Goal: Task Accomplishment & Management: Complete application form

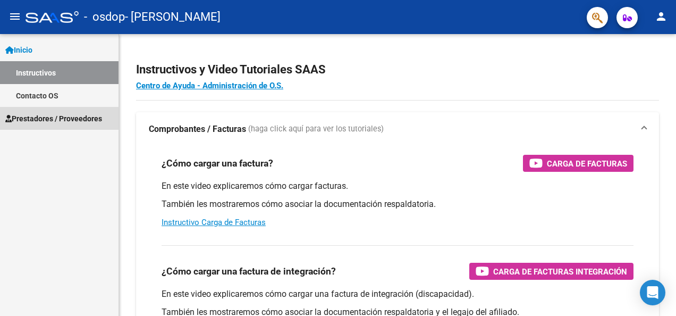
click at [34, 122] on span "Prestadores / Proveedores" at bounding box center [53, 119] width 97 height 12
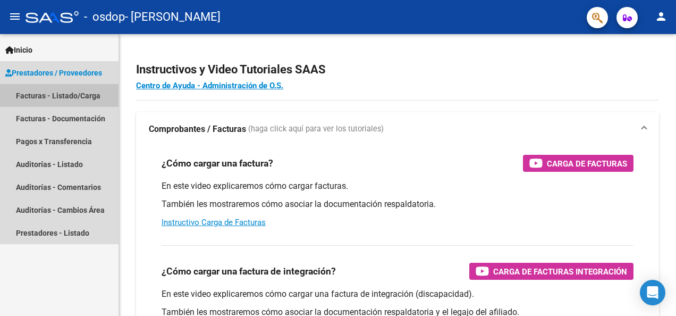
click at [36, 95] on link "Facturas - Listado/Carga" at bounding box center [59, 95] width 119 height 23
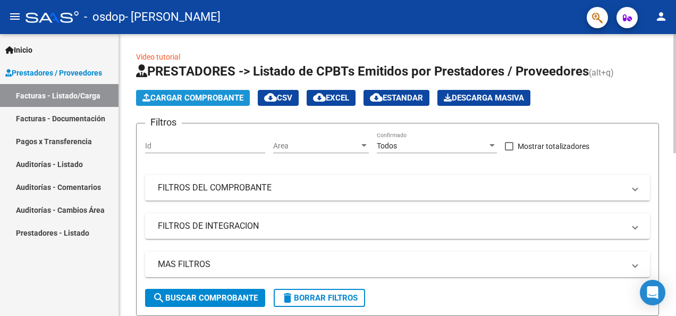
click at [190, 99] on span "Cargar Comprobante" at bounding box center [192, 98] width 101 height 10
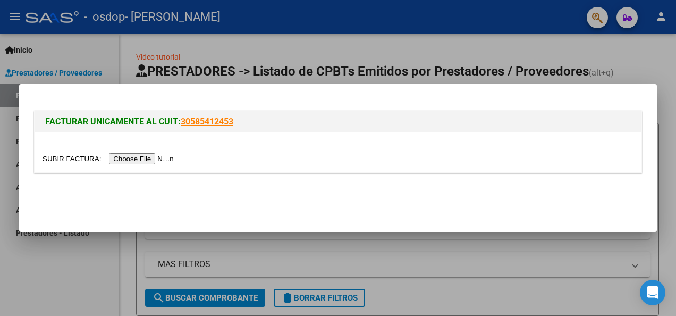
click at [137, 160] on input "file" at bounding box center [110, 158] width 135 height 11
click at [125, 158] on input "file" at bounding box center [110, 158] width 135 height 11
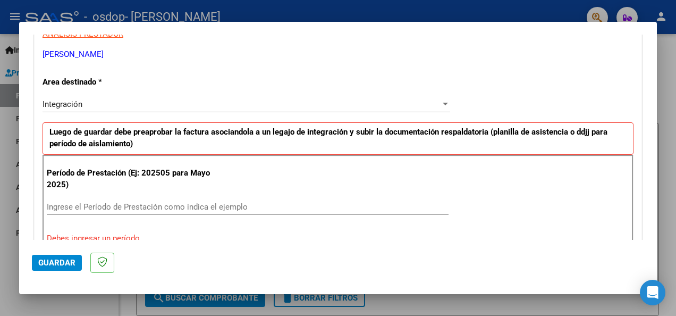
scroll to position [211, 0]
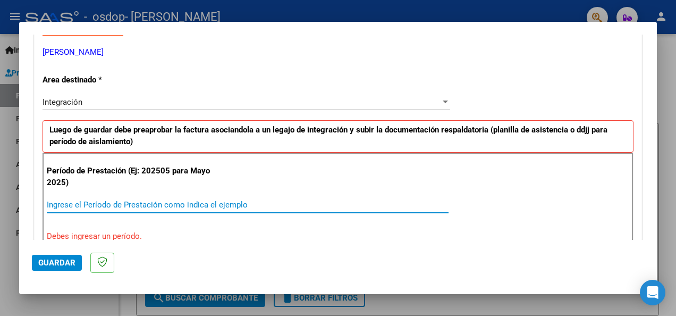
click at [189, 200] on input "Ingrese el Período de Prestación como indica el ejemplo" at bounding box center [248, 205] width 402 height 10
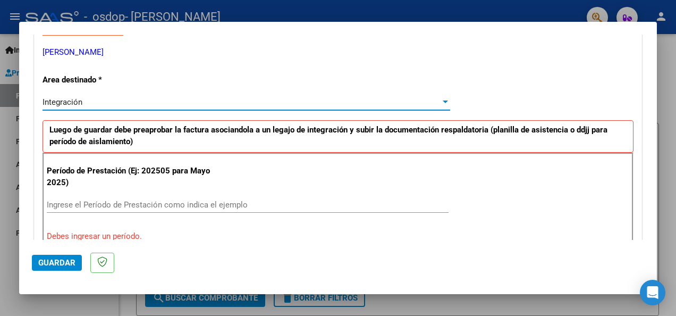
click at [443, 99] on div at bounding box center [446, 102] width 10 height 9
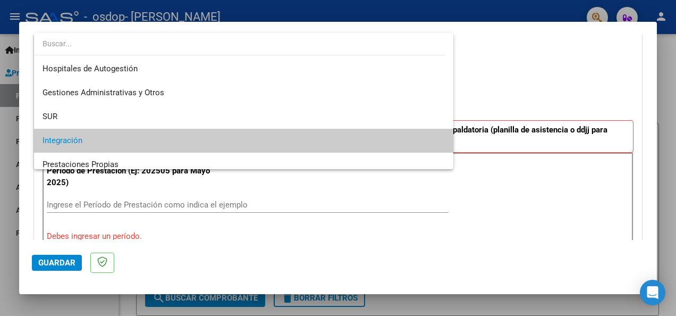
scroll to position [39, 0]
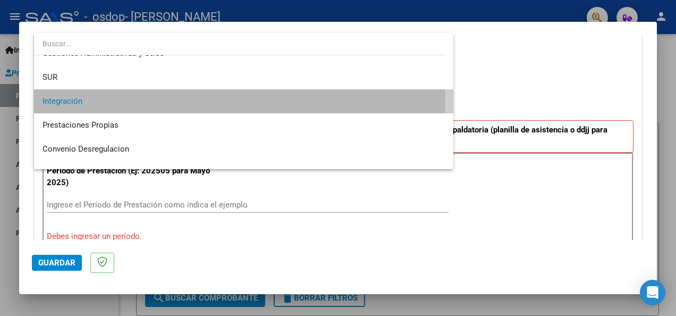
click at [84, 96] on span "Integración" at bounding box center [244, 101] width 402 height 24
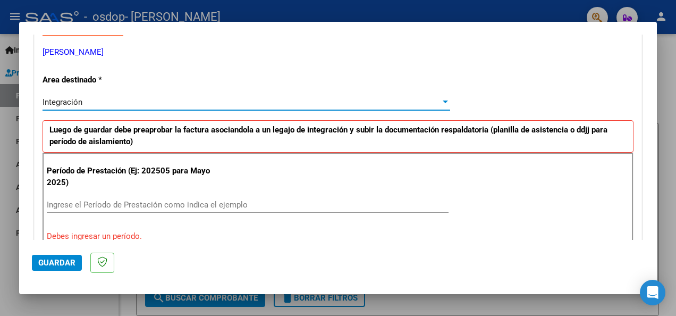
click at [91, 207] on div "Ingrese el Período de Prestación como indica el ejemplo" at bounding box center [248, 205] width 402 height 16
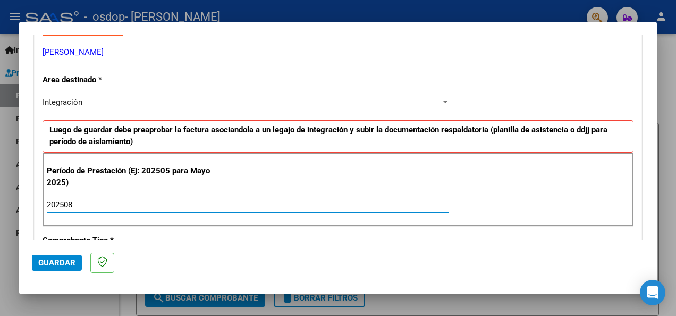
type input "202508"
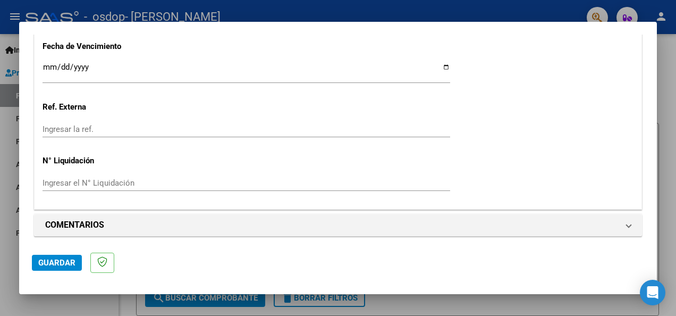
scroll to position [760, 0]
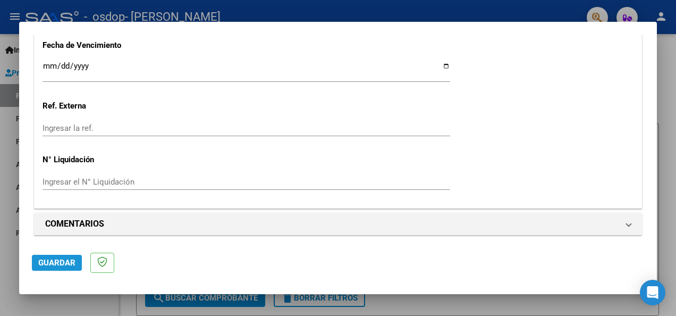
click at [62, 265] on span "Guardar" at bounding box center [56, 263] width 37 height 10
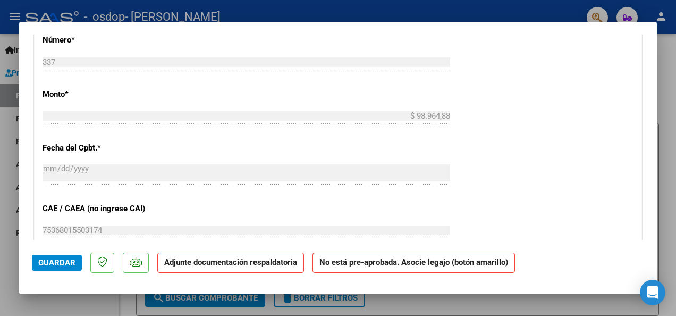
scroll to position [537, 0]
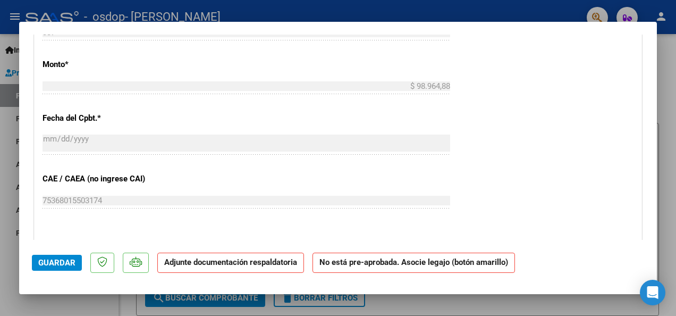
click at [60, 261] on span "Guardar" at bounding box center [56, 263] width 37 height 10
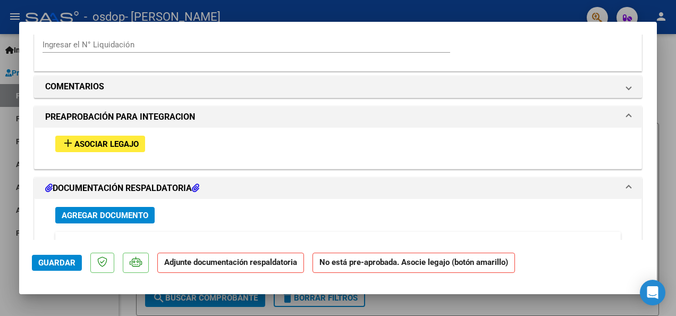
scroll to position [887, 0]
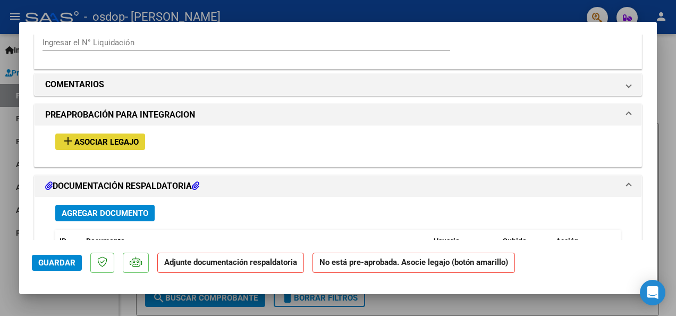
click at [112, 137] on span "Asociar Legajo" at bounding box center [106, 142] width 64 height 10
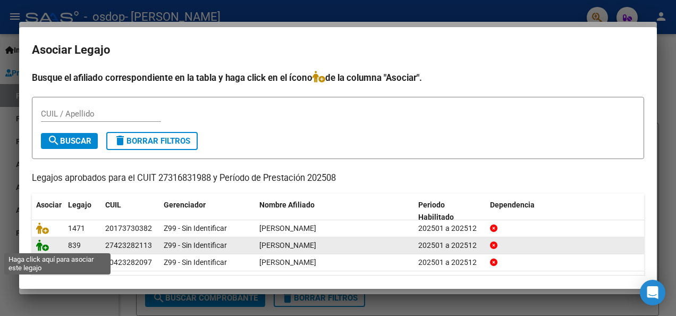
click at [48, 246] on icon at bounding box center [42, 245] width 13 height 12
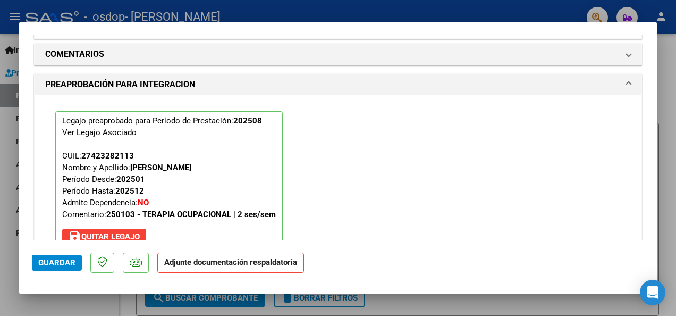
scroll to position [949, 0]
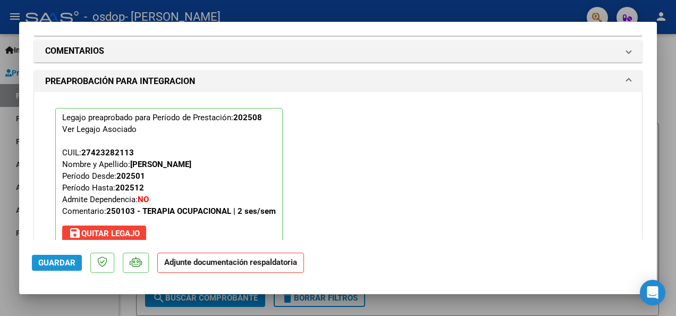
click at [49, 263] on span "Guardar" at bounding box center [56, 263] width 37 height 10
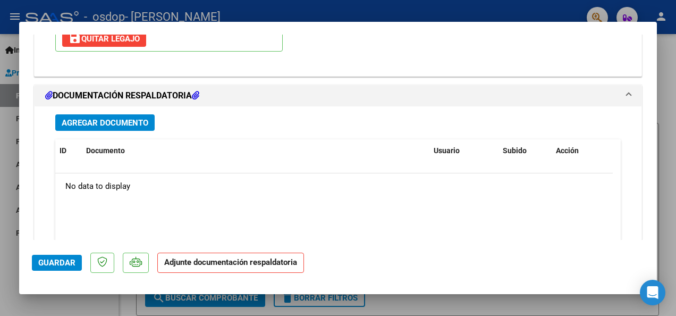
scroll to position [1146, 0]
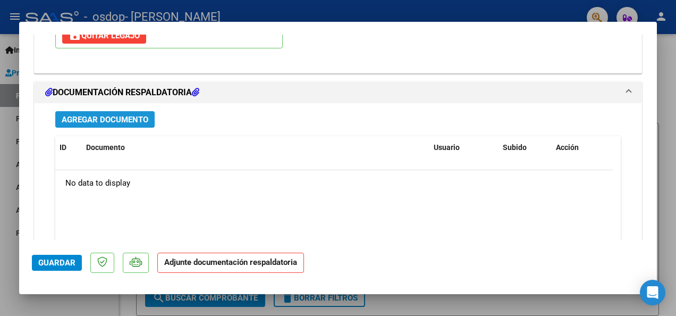
click at [139, 115] on span "Agregar Documento" at bounding box center [105, 120] width 87 height 10
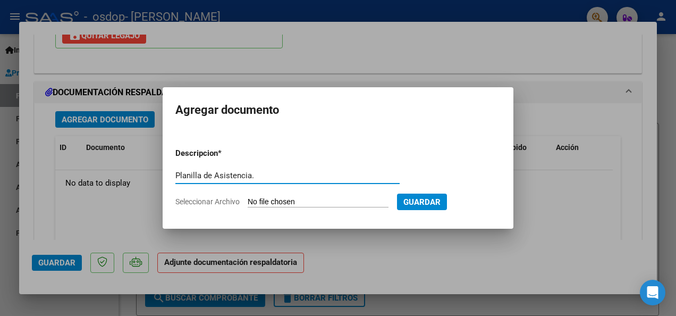
click at [268, 176] on input "Planilla de Asistencia." at bounding box center [287, 176] width 224 height 10
type input "Planilla de Asistencia"
click at [281, 199] on input "Seleccionar Archivo" at bounding box center [318, 202] width 141 height 10
click at [278, 201] on input "Seleccionar Archivo" at bounding box center [318, 202] width 141 height 10
click at [305, 201] on input "Seleccionar Archivo" at bounding box center [318, 202] width 141 height 10
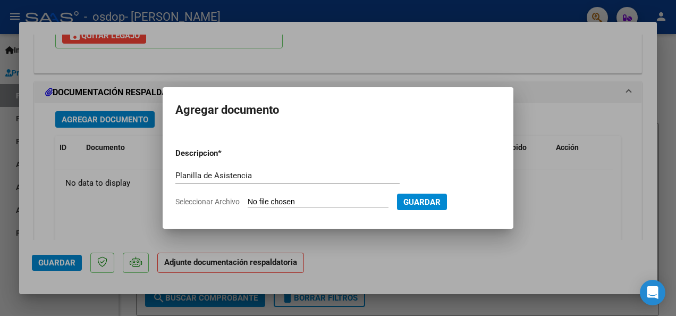
type input "C:\fakepath\Asistencia. agosto. [PERSON_NAME] .pdf"
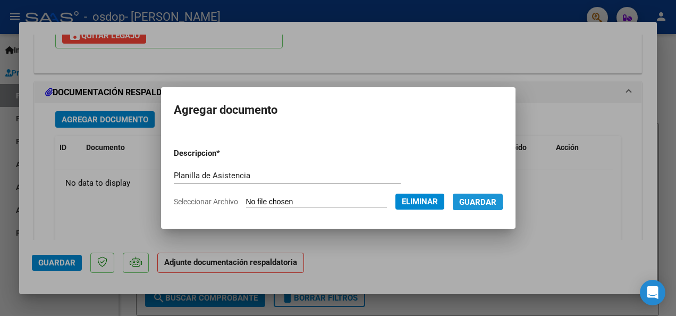
click at [469, 199] on span "Guardar" at bounding box center [477, 202] width 37 height 10
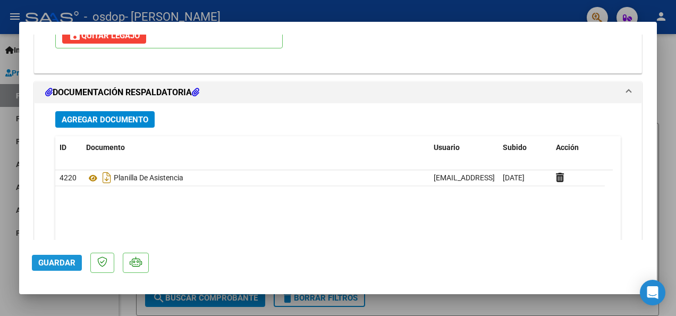
click at [64, 261] on span "Guardar" at bounding box center [56, 263] width 37 height 10
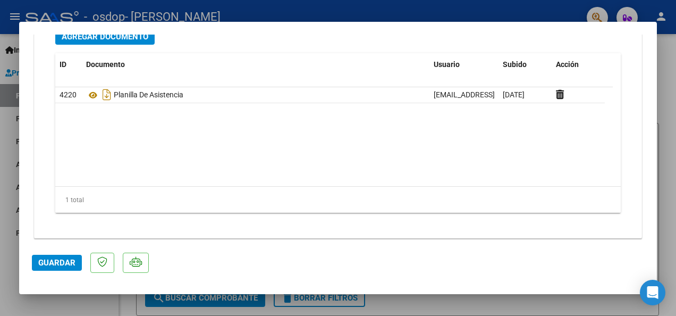
scroll to position [1232, 0]
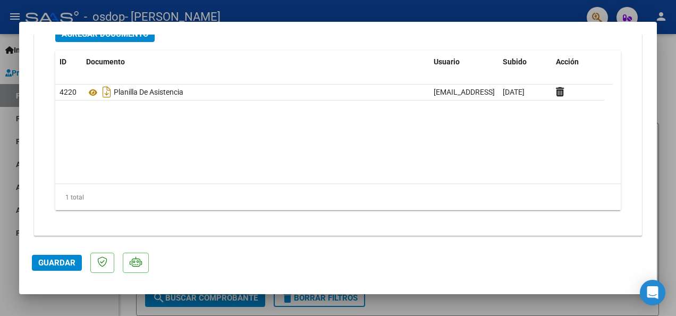
click at [660, 231] on div at bounding box center [338, 158] width 676 height 316
type input "$ 0,00"
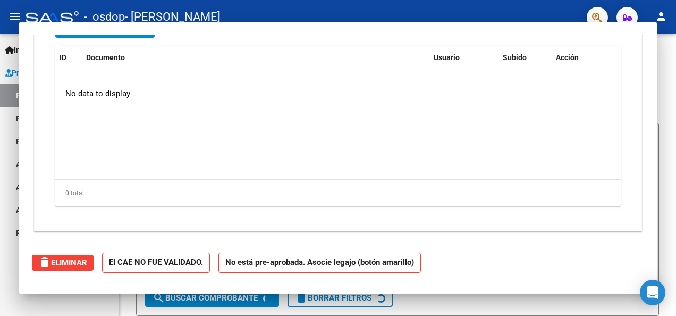
scroll to position [1105, 0]
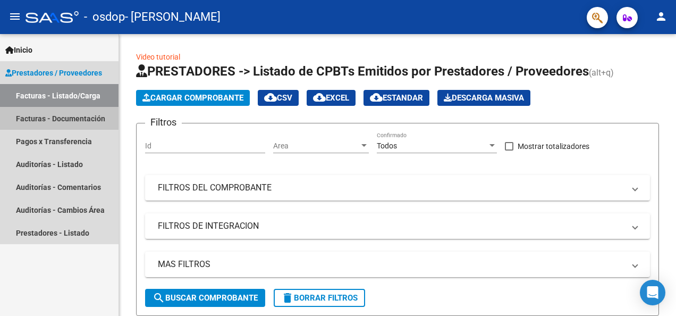
click at [35, 118] on link "Facturas - Documentación" at bounding box center [59, 118] width 119 height 23
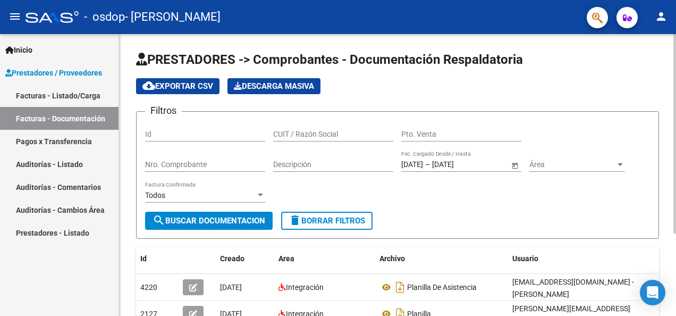
click at [676, 102] on html "menu - osdop - [PERSON_NAME] person Inicio Instructivos Contacto OS Prestadores…" at bounding box center [338, 158] width 676 height 316
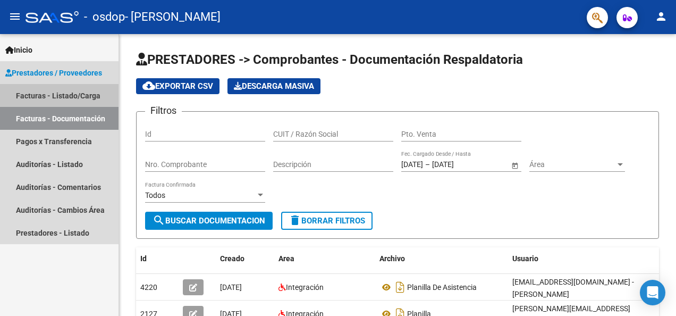
click at [57, 96] on link "Facturas - Listado/Carga" at bounding box center [59, 95] width 119 height 23
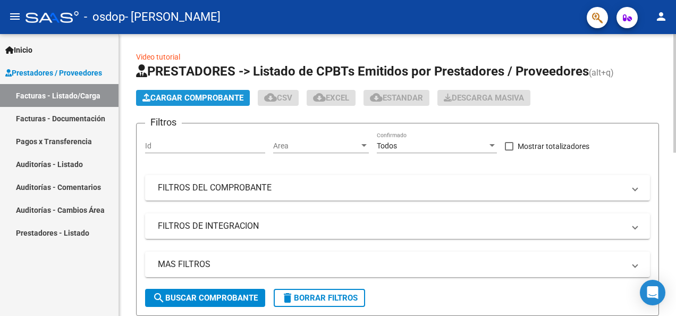
click at [156, 97] on span "Cargar Comprobante" at bounding box center [192, 98] width 101 height 10
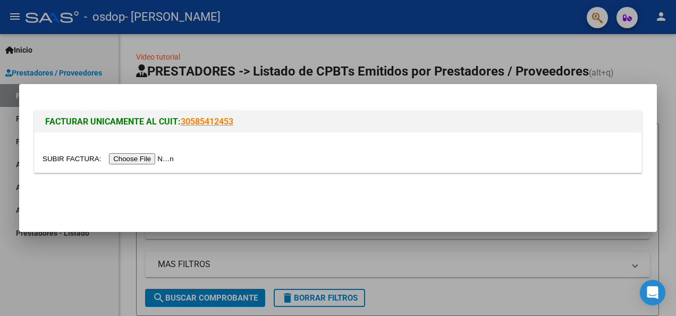
click at [136, 160] on input "file" at bounding box center [110, 158] width 135 height 11
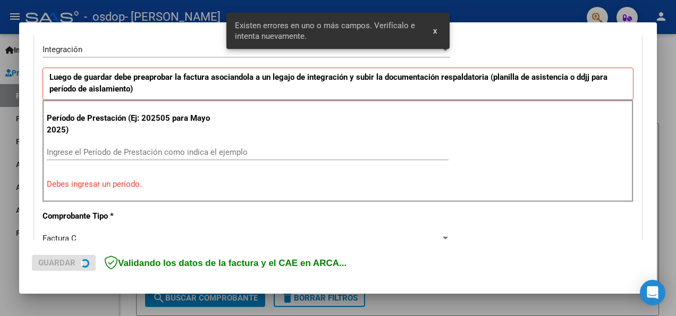
scroll to position [266, 0]
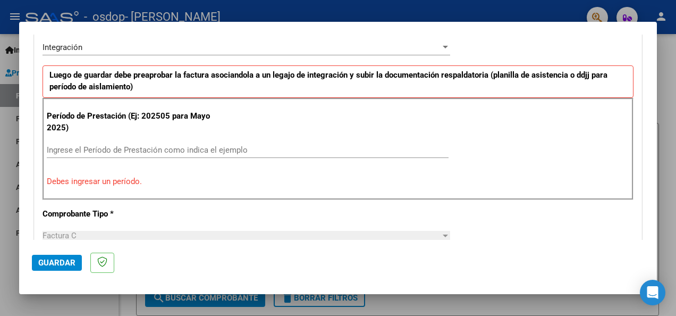
click at [118, 183] on p "Debes ingresar un período." at bounding box center [338, 181] width 583 height 12
click at [123, 190] on div "Período de Prestación (Ej: 202505 para [DATE]) Ingrese el Período de Prestación…" at bounding box center [338, 149] width 591 height 102
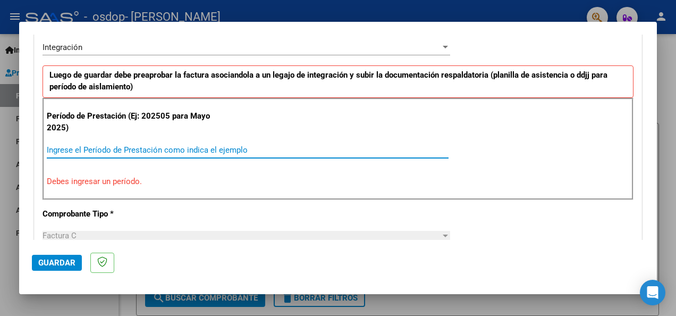
click at [141, 149] on input "Ingrese el Período de Prestación como indica el ejemplo" at bounding box center [248, 150] width 402 height 10
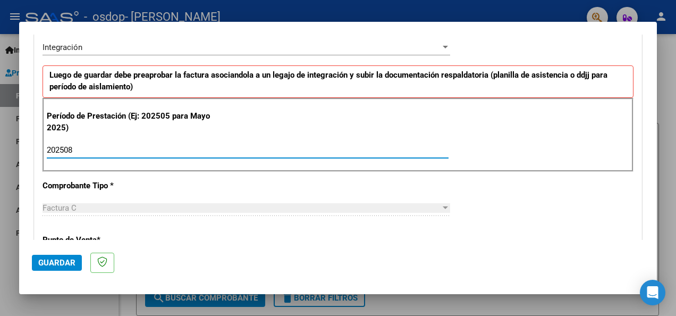
type input "202508"
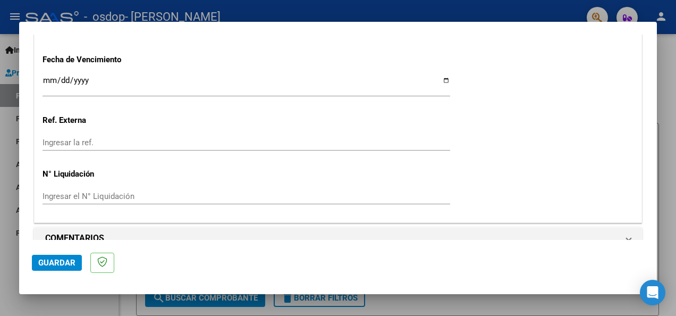
scroll to position [760, 0]
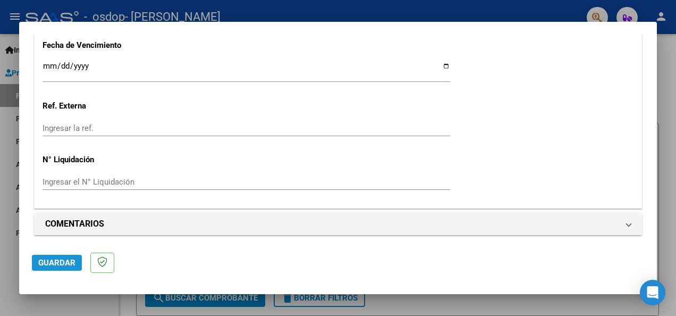
click at [44, 257] on button "Guardar" at bounding box center [57, 263] width 50 height 16
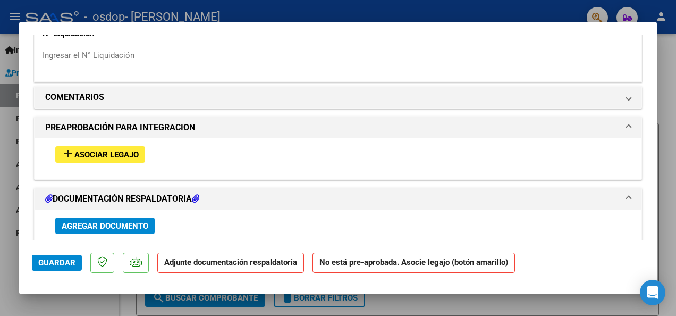
scroll to position [876, 0]
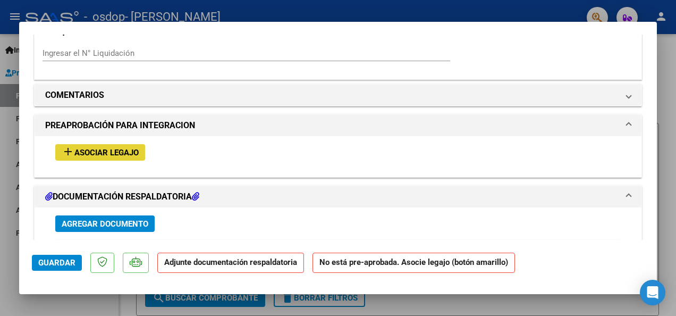
click at [125, 149] on span "Asociar Legajo" at bounding box center [106, 153] width 64 height 10
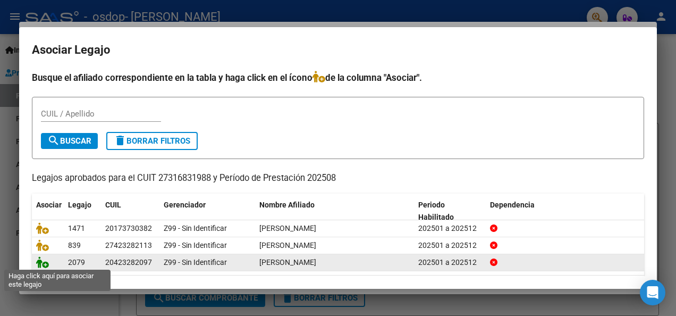
click at [45, 262] on icon at bounding box center [42, 262] width 13 height 12
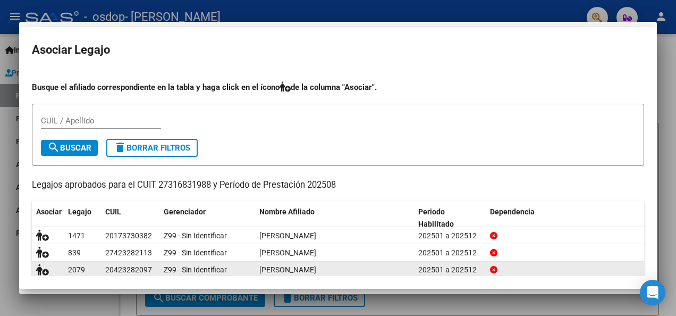
scroll to position [904, 0]
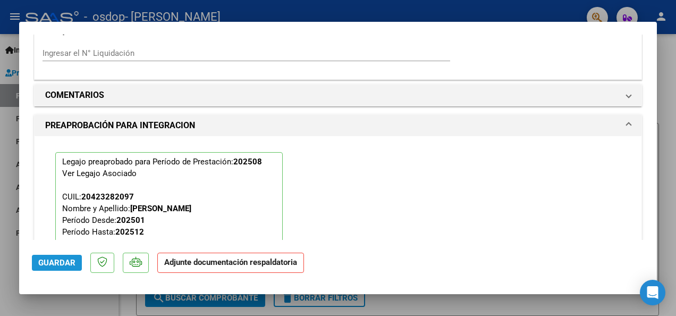
click at [45, 262] on span "Guardar" at bounding box center [56, 263] width 37 height 10
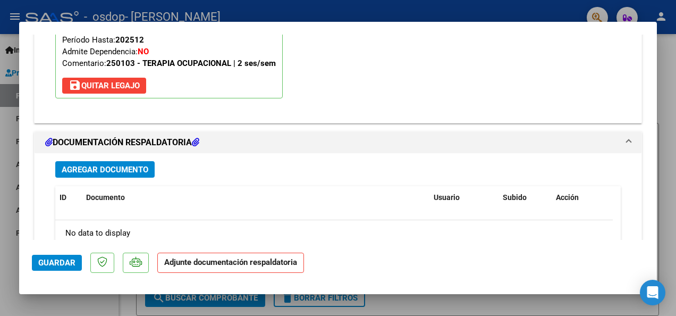
scroll to position [1085, 0]
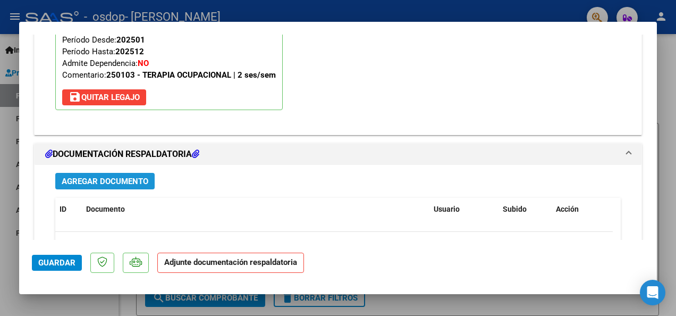
click at [122, 177] on span "Agregar Documento" at bounding box center [105, 182] width 87 height 10
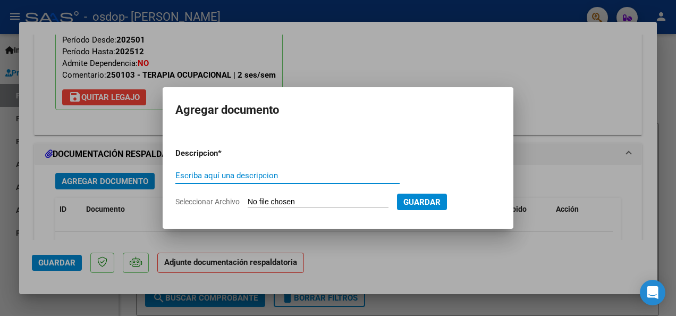
click at [209, 176] on input "Escriba aquí una descripcion" at bounding box center [287, 176] width 224 height 10
type input "Asistencia"
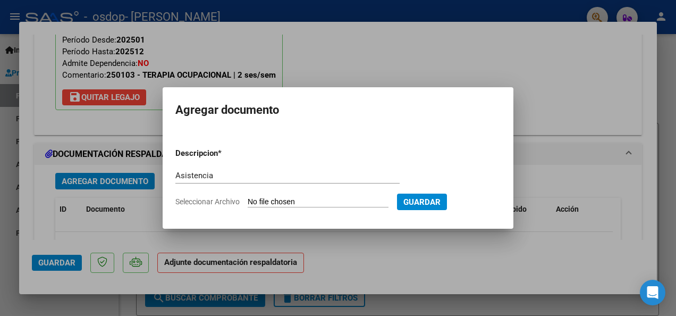
click at [314, 202] on input "Seleccionar Archivo" at bounding box center [318, 202] width 141 height 10
type input "C:\fakepath\Asistencia [PERSON_NAME].pdf"
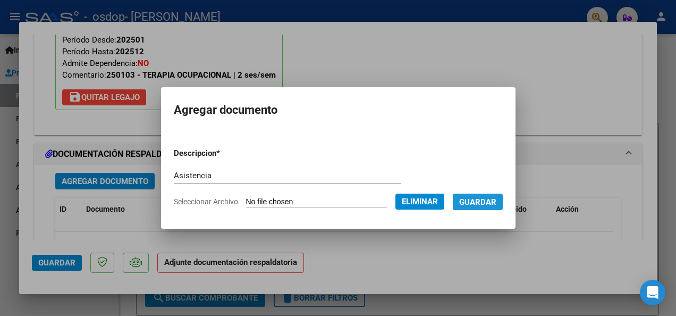
click at [472, 199] on span "Guardar" at bounding box center [477, 202] width 37 height 10
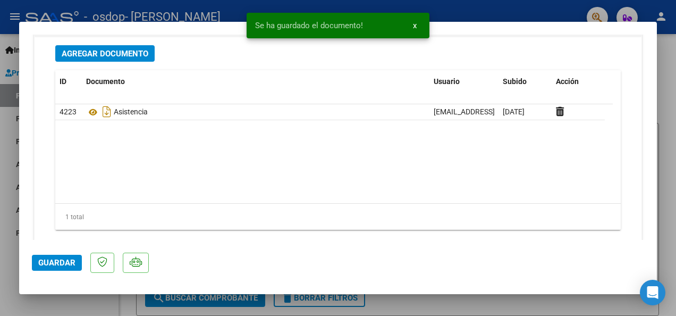
scroll to position [1232, 0]
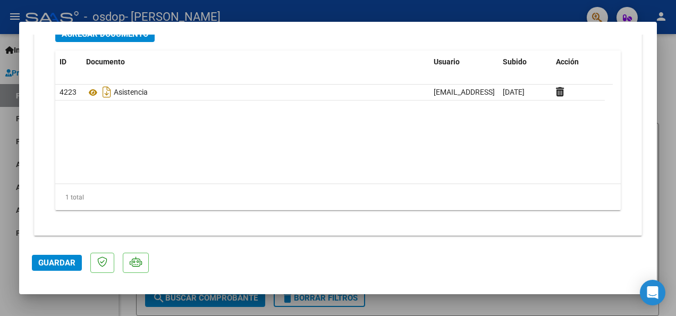
click at [55, 265] on span "Guardar" at bounding box center [56, 263] width 37 height 10
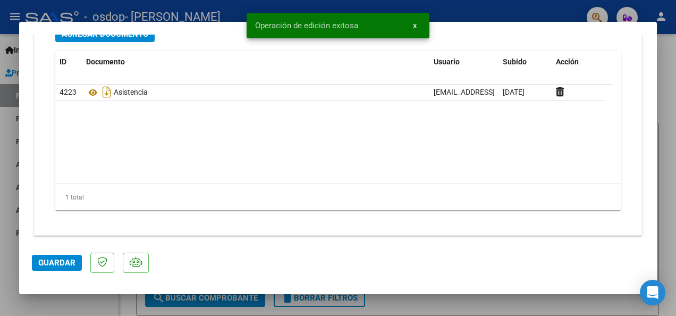
click at [665, 56] on div at bounding box center [338, 158] width 676 height 316
type input "$ 0,00"
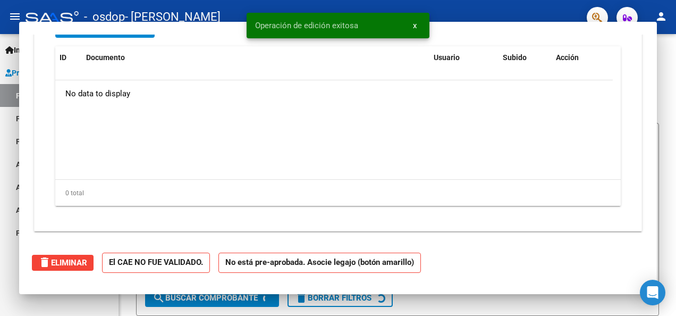
scroll to position [1105, 0]
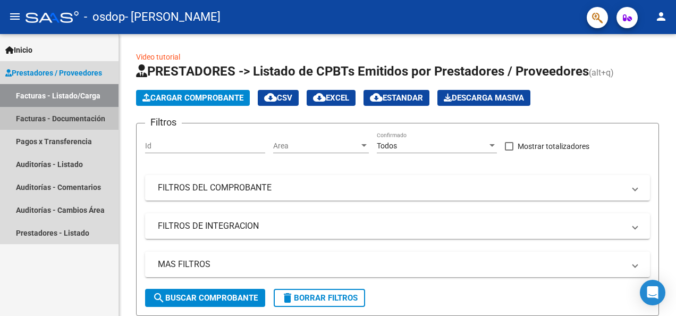
click at [39, 114] on link "Facturas - Documentación" at bounding box center [59, 118] width 119 height 23
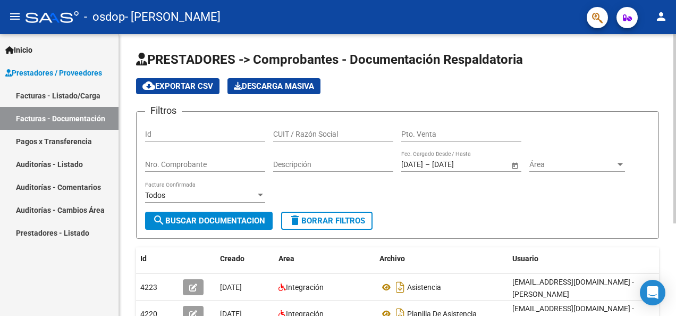
click at [676, 110] on html "menu - osdop - [PERSON_NAME] person Inicio Instructivos Contacto OS Prestadores…" at bounding box center [338, 158] width 676 height 316
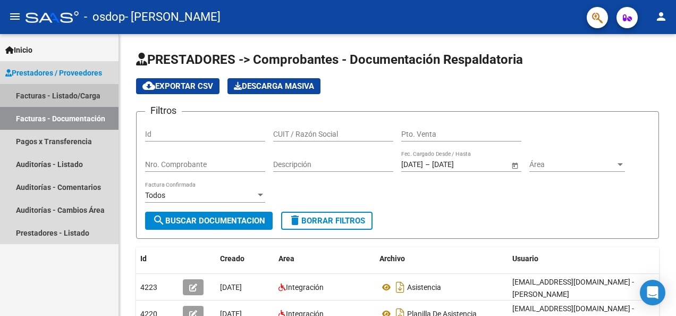
click at [59, 93] on link "Facturas - Listado/Carga" at bounding box center [59, 95] width 119 height 23
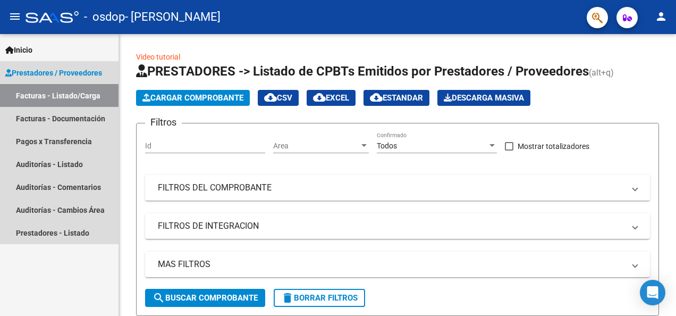
click at [28, 89] on link "Facturas - Listado/Carga" at bounding box center [59, 95] width 119 height 23
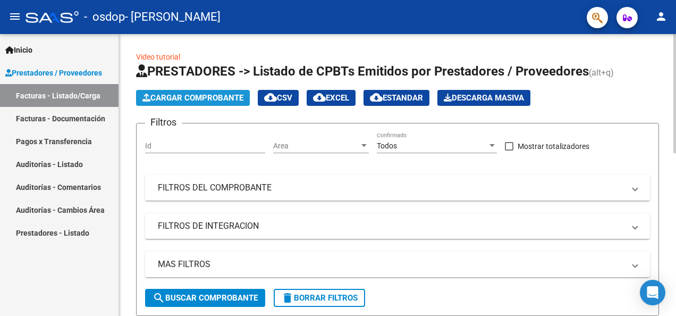
click at [157, 96] on span "Cargar Comprobante" at bounding box center [192, 98] width 101 height 10
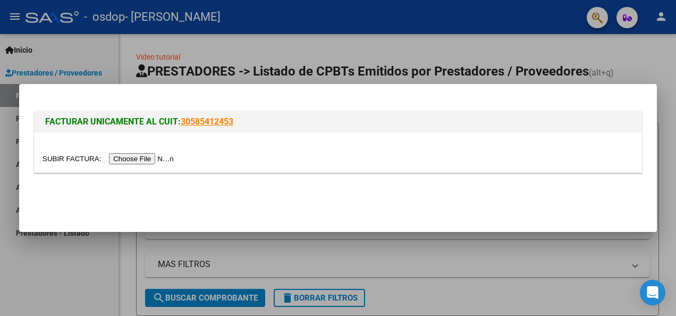
click at [133, 157] on input "file" at bounding box center [110, 158] width 135 height 11
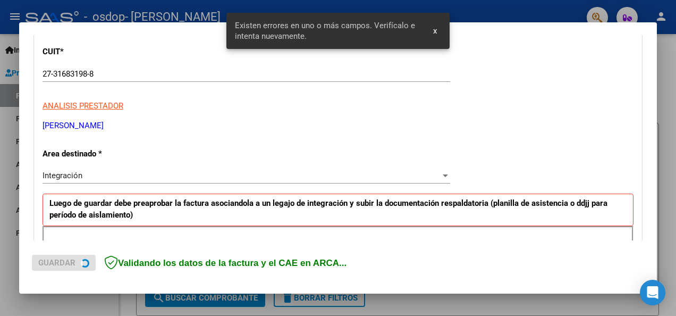
scroll to position [266, 0]
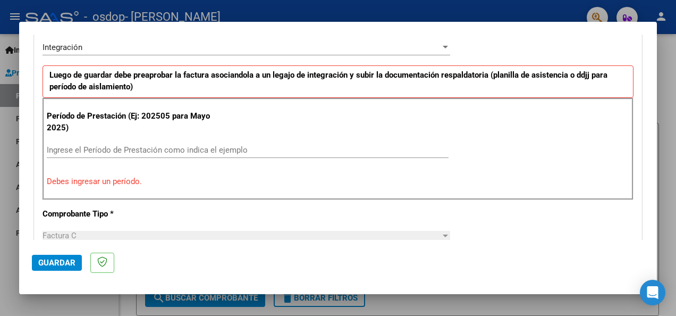
click at [152, 147] on input "Ingrese el Período de Prestación como indica el ejemplo" at bounding box center [248, 150] width 402 height 10
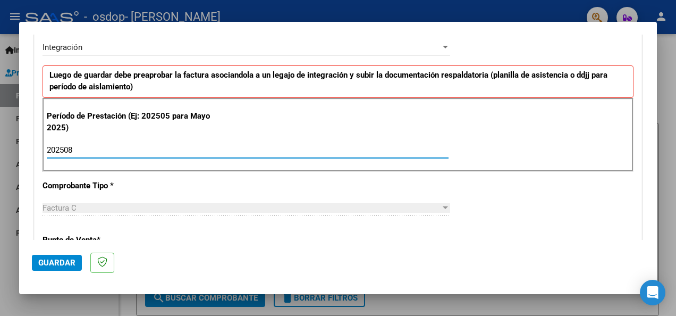
type input "202508"
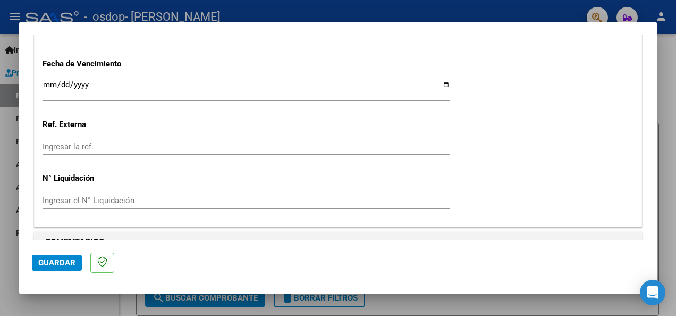
scroll to position [760, 0]
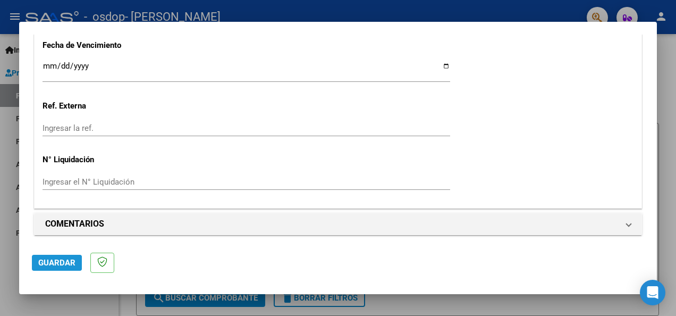
click at [56, 263] on span "Guardar" at bounding box center [56, 263] width 37 height 10
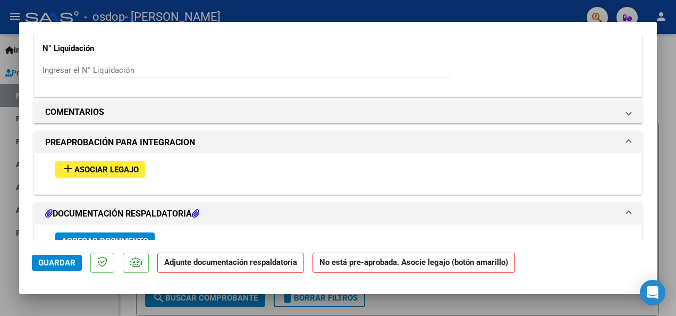
scroll to position [899, 0]
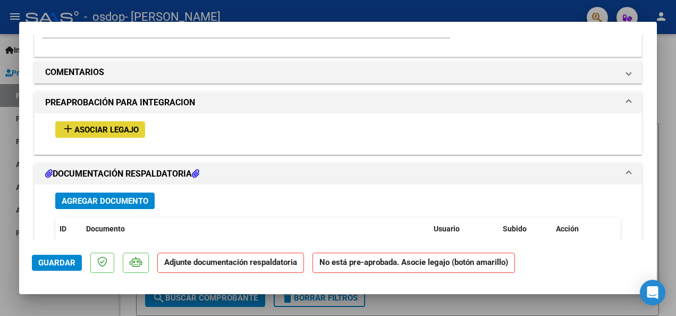
click at [92, 125] on span "Asociar Legajo" at bounding box center [106, 130] width 64 height 10
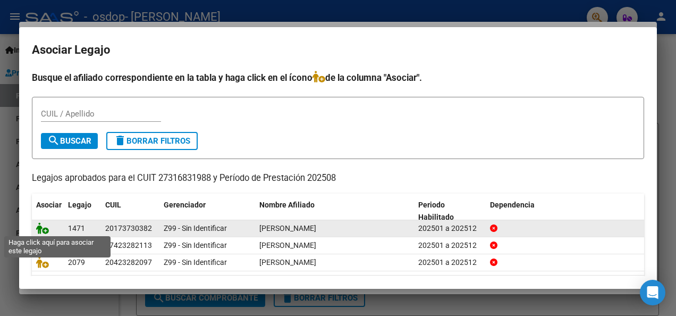
click at [45, 230] on icon at bounding box center [42, 228] width 13 height 12
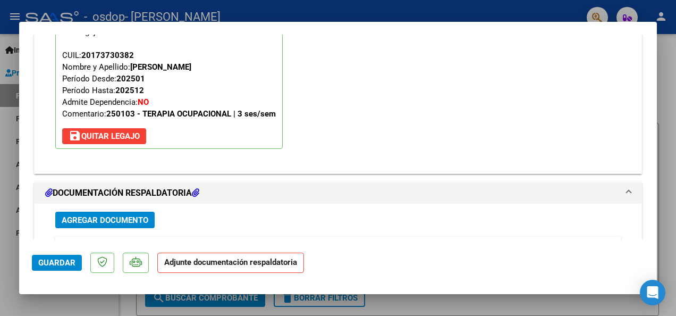
scroll to position [1083, 0]
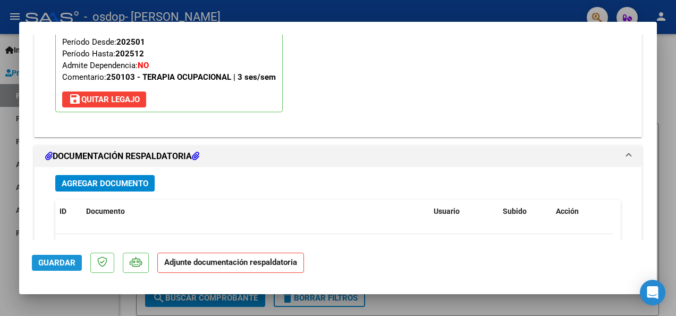
click at [50, 264] on span "Guardar" at bounding box center [56, 263] width 37 height 10
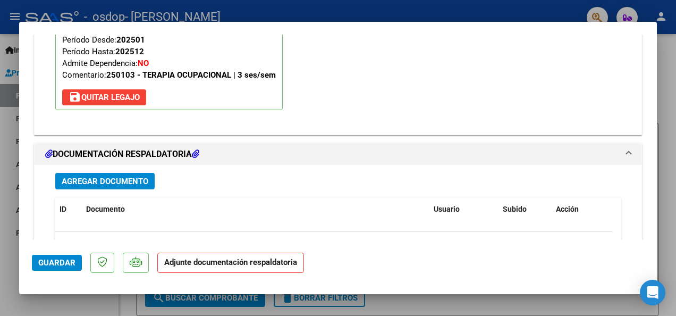
scroll to position [1076, 0]
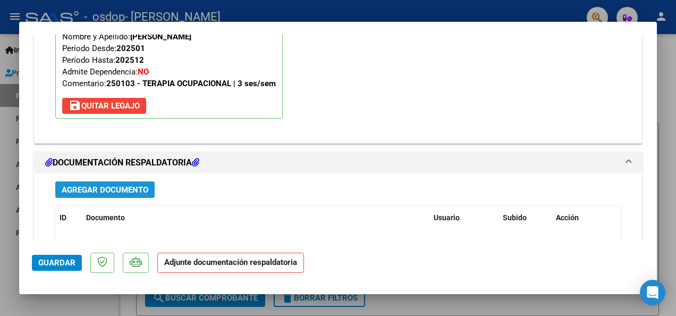
click at [141, 185] on span "Agregar Documento" at bounding box center [105, 190] width 87 height 10
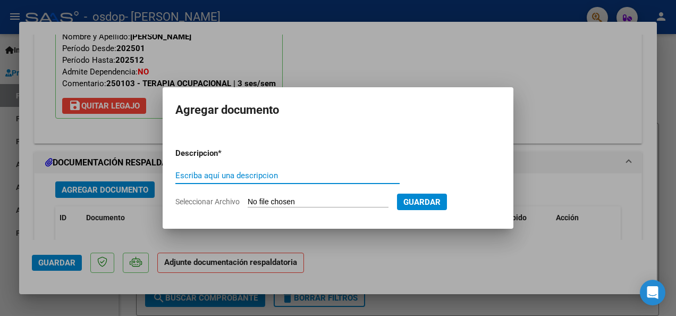
click at [208, 178] on input "Escriba aquí una descripcion" at bounding box center [287, 176] width 224 height 10
type input "Asistencia"
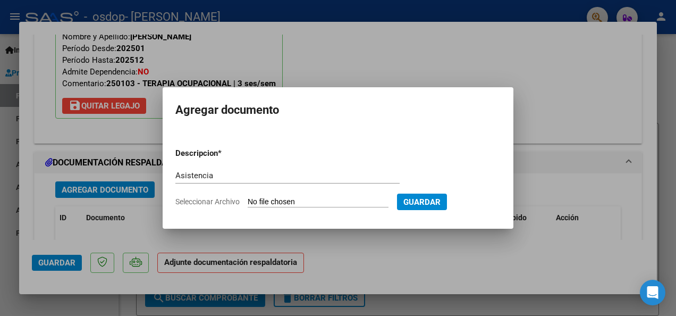
click at [296, 200] on input "Seleccionar Archivo" at bounding box center [318, 202] width 141 height 10
type input "C:\fakepath\Asistencia. [PERSON_NAME]. agosto.pdf"
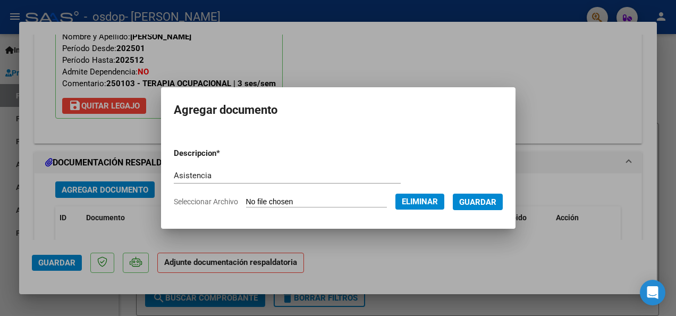
click at [473, 207] on button "Guardar" at bounding box center [478, 202] width 50 height 16
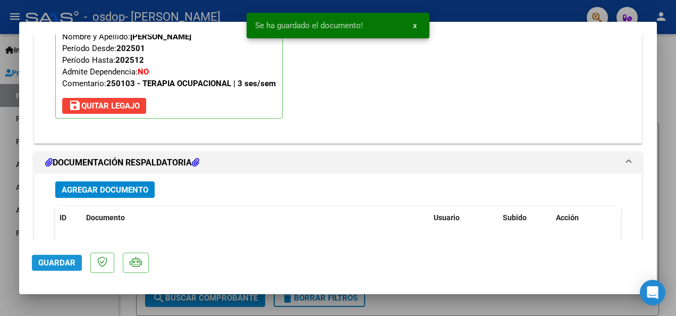
click at [53, 259] on span "Guardar" at bounding box center [56, 263] width 37 height 10
click at [666, 98] on div at bounding box center [338, 158] width 676 height 316
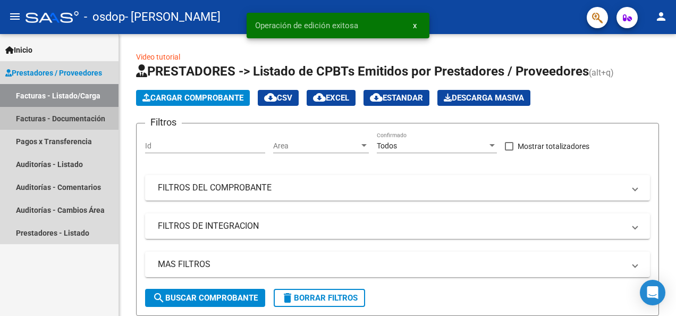
click at [86, 114] on link "Facturas - Documentación" at bounding box center [59, 118] width 119 height 23
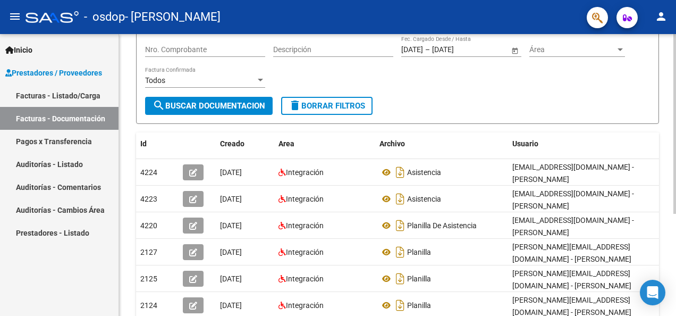
scroll to position [119, 0]
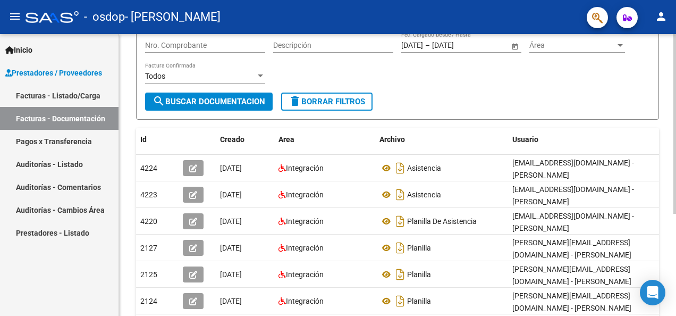
click at [676, 210] on html "menu - osdop - [PERSON_NAME] person Inicio Instructivos Contacto OS Prestadores…" at bounding box center [338, 158] width 676 height 316
